Goal: Obtain resource: Obtain resource

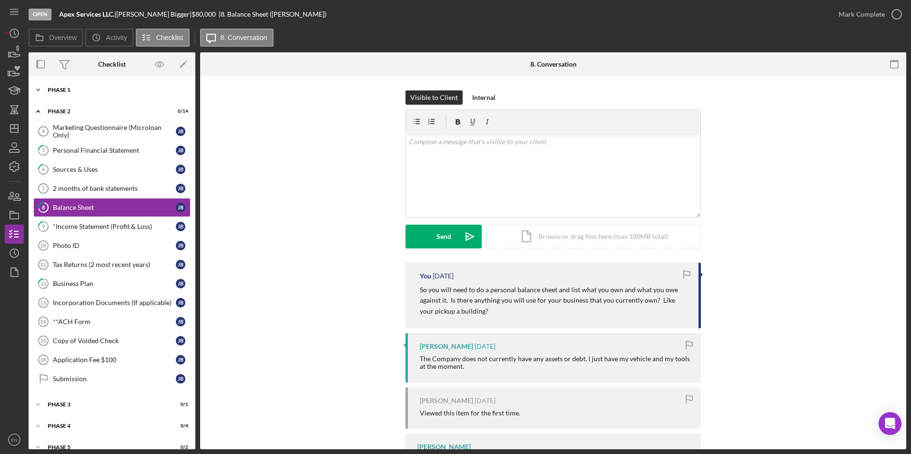
click at [69, 87] on div "Phase 1" at bounding box center [116, 90] width 136 height 6
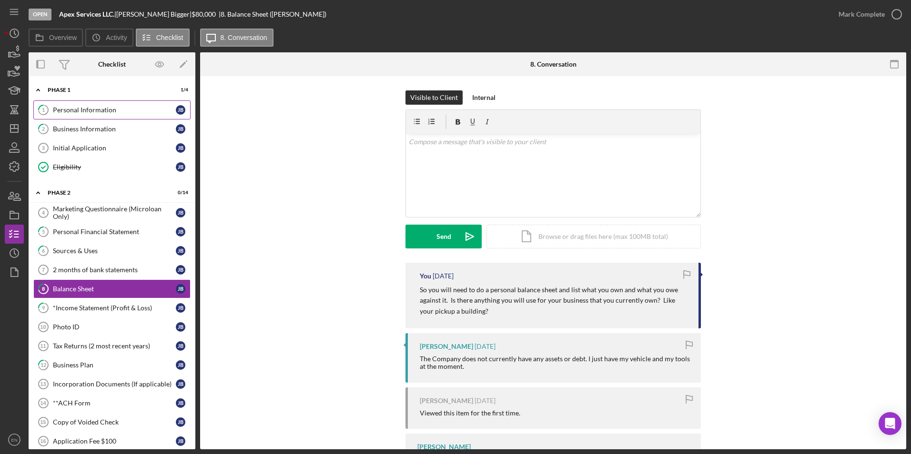
click at [66, 109] on div "Personal Information" at bounding box center [114, 110] width 123 height 8
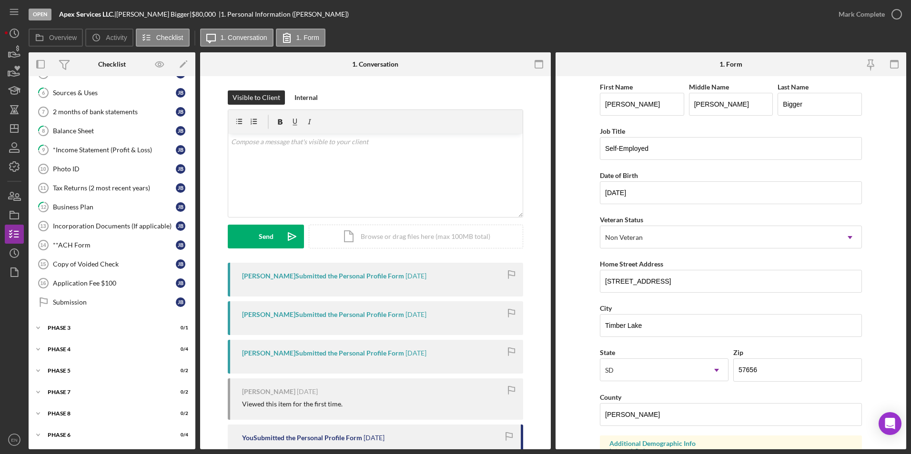
scroll to position [159, 0]
click at [82, 205] on div "Business Plan" at bounding box center [114, 207] width 123 height 8
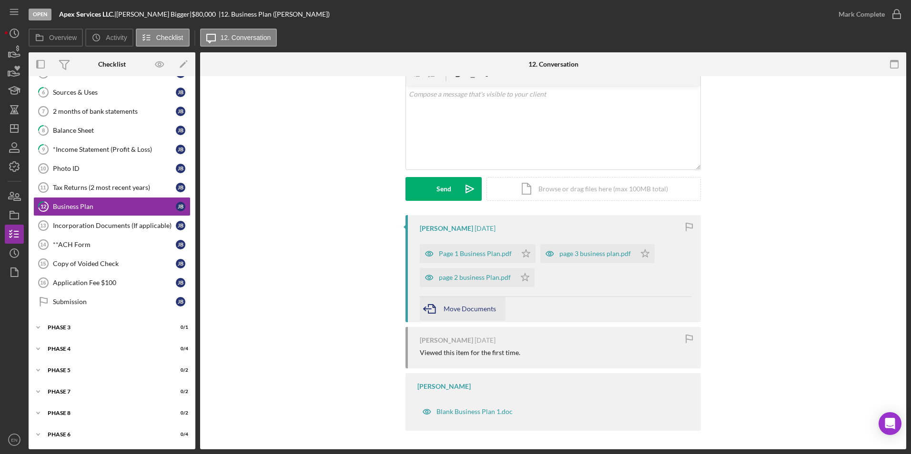
scroll to position [48, 0]
click at [454, 410] on div "Blank Business Plan 1.doc" at bounding box center [474, 412] width 76 height 8
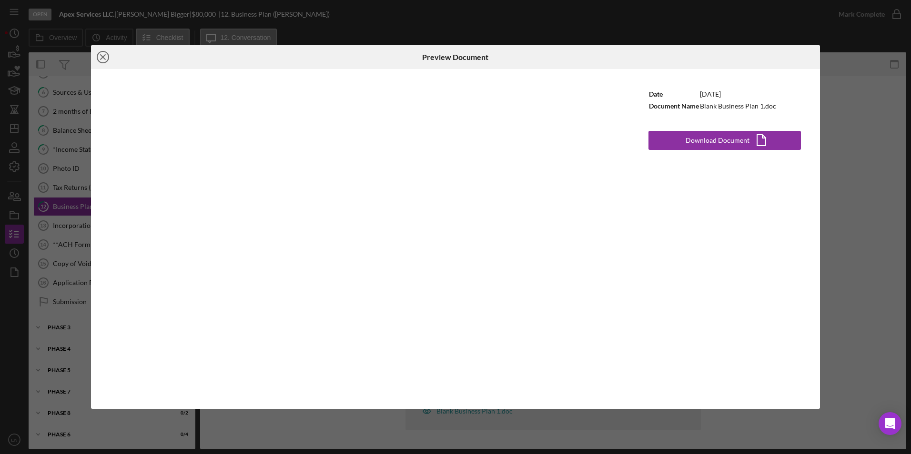
click at [105, 53] on icon "Icon/Close" at bounding box center [103, 57] width 24 height 24
